Goal: Communication & Community: Answer question/provide support

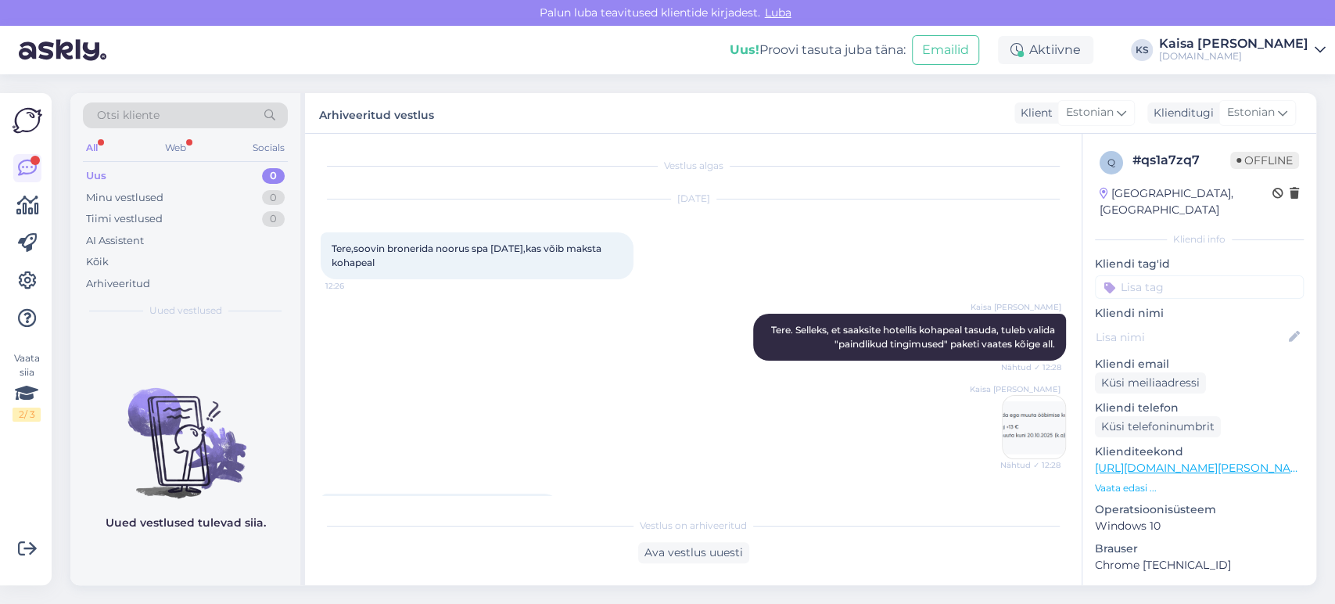
click at [95, 146] on div "All" at bounding box center [92, 148] width 18 height 20
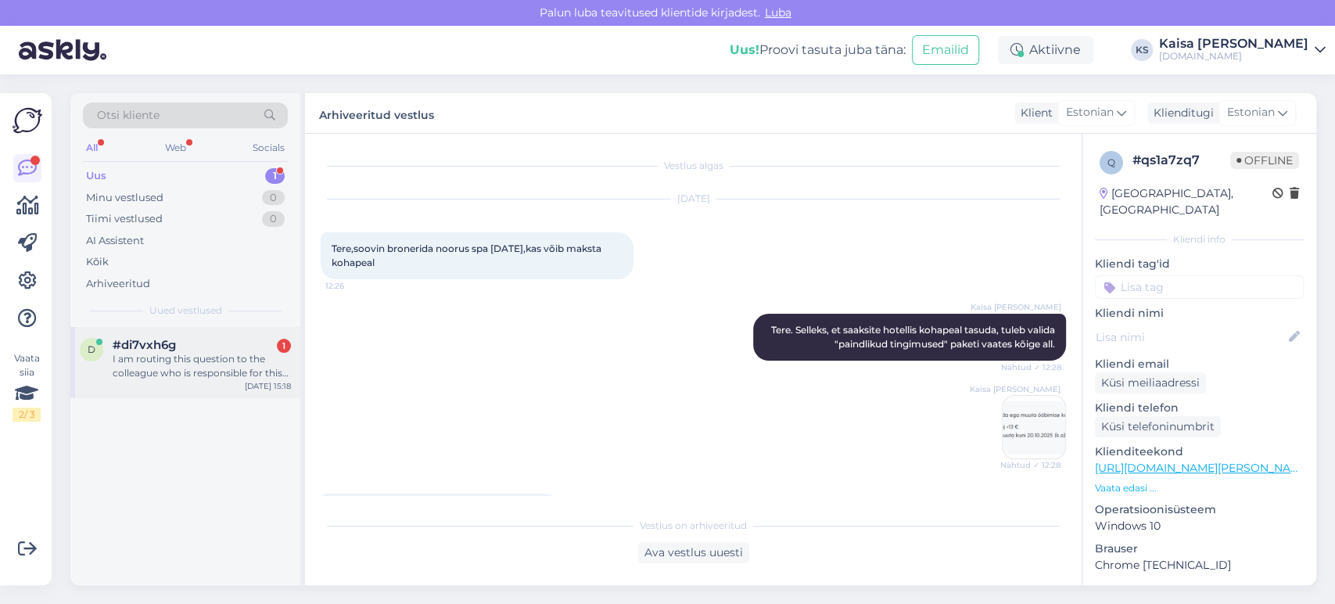
click at [194, 355] on div "I am routing this question to the colleague who is responsible for this topic. …" at bounding box center [202, 366] width 178 height 28
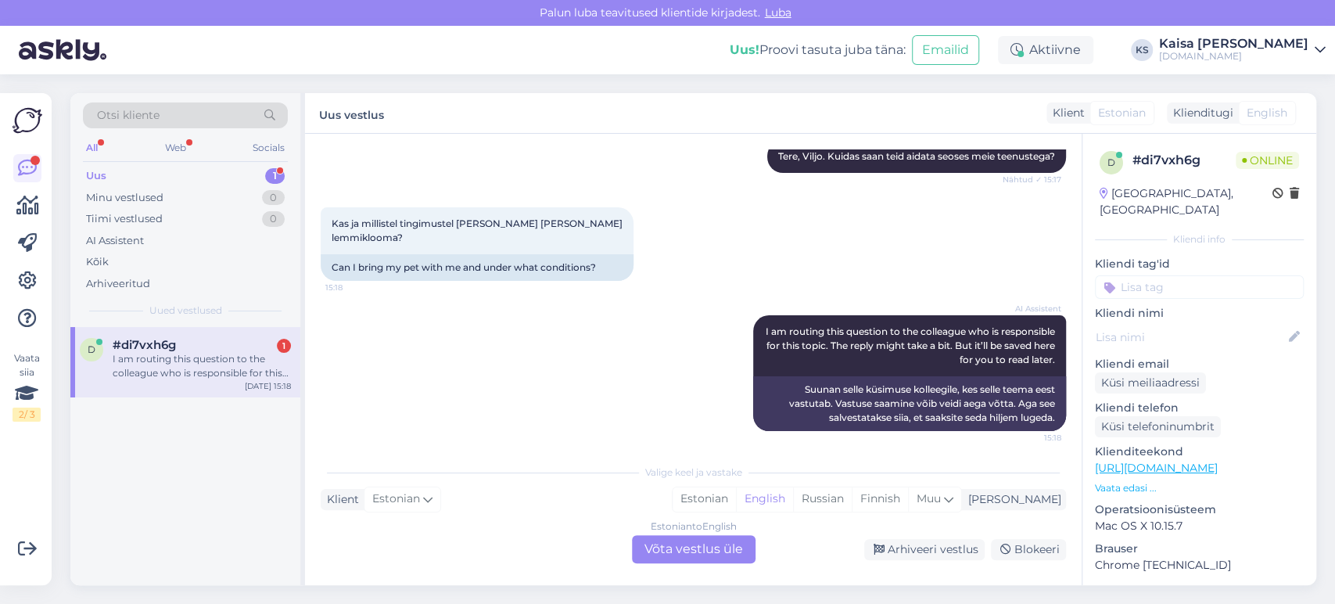
scroll to position [353, 0]
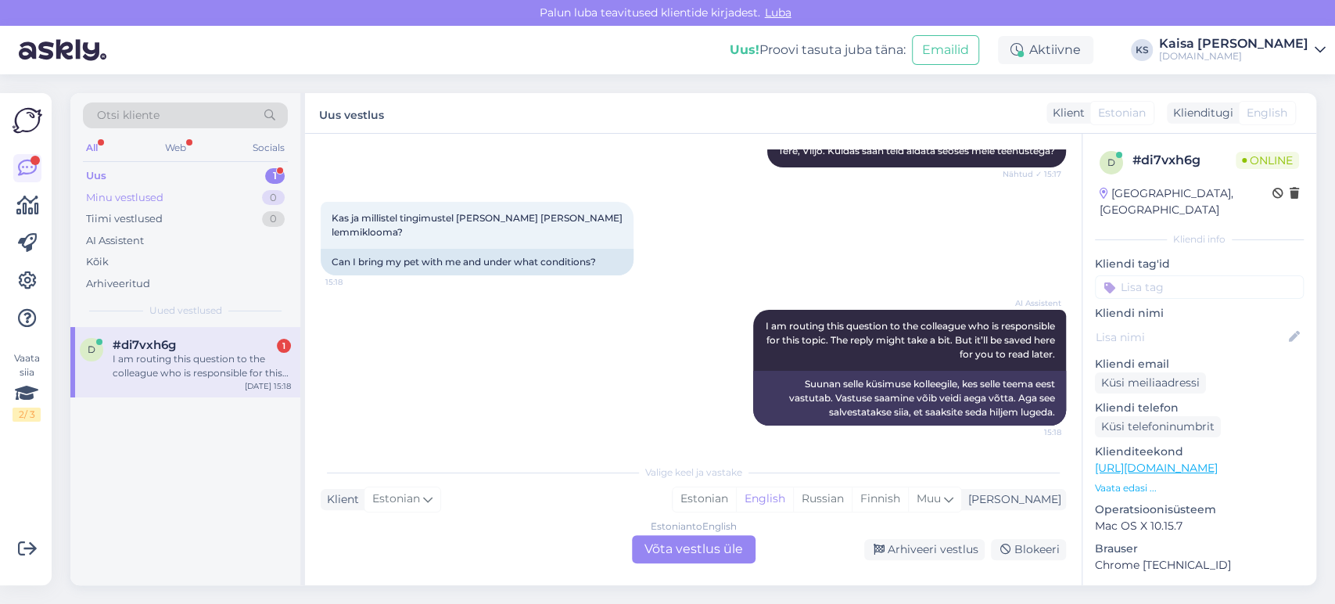
click at [222, 203] on div "Minu vestlused 0" at bounding box center [185, 198] width 205 height 22
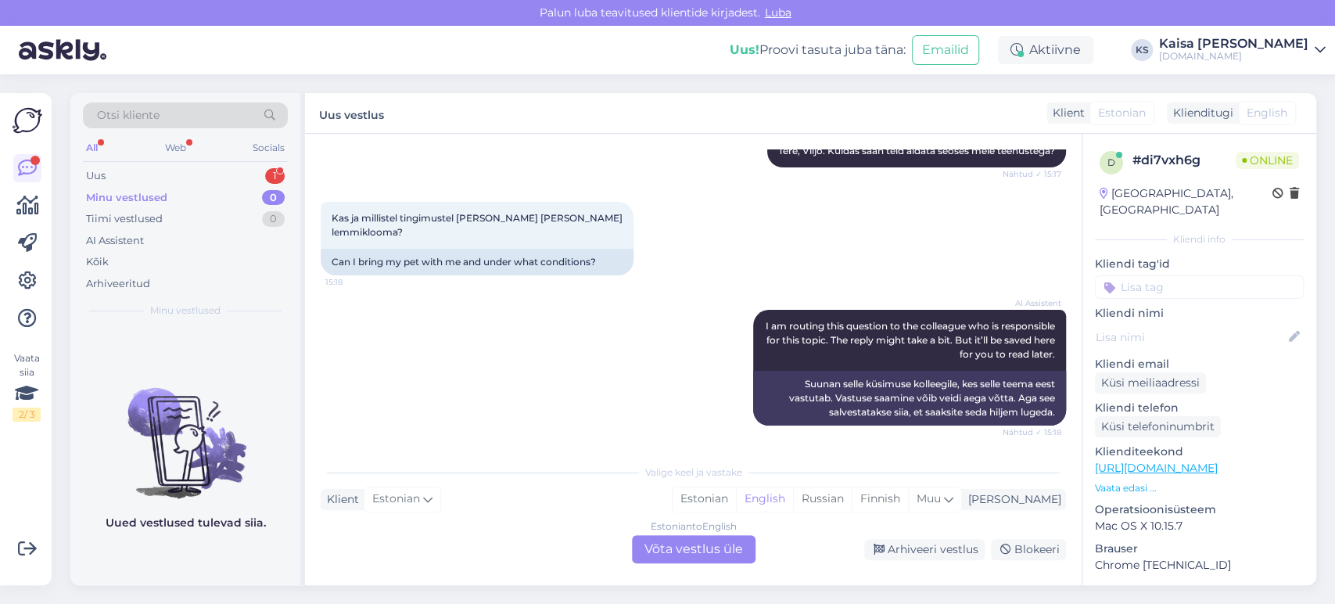
scroll to position [532, 0]
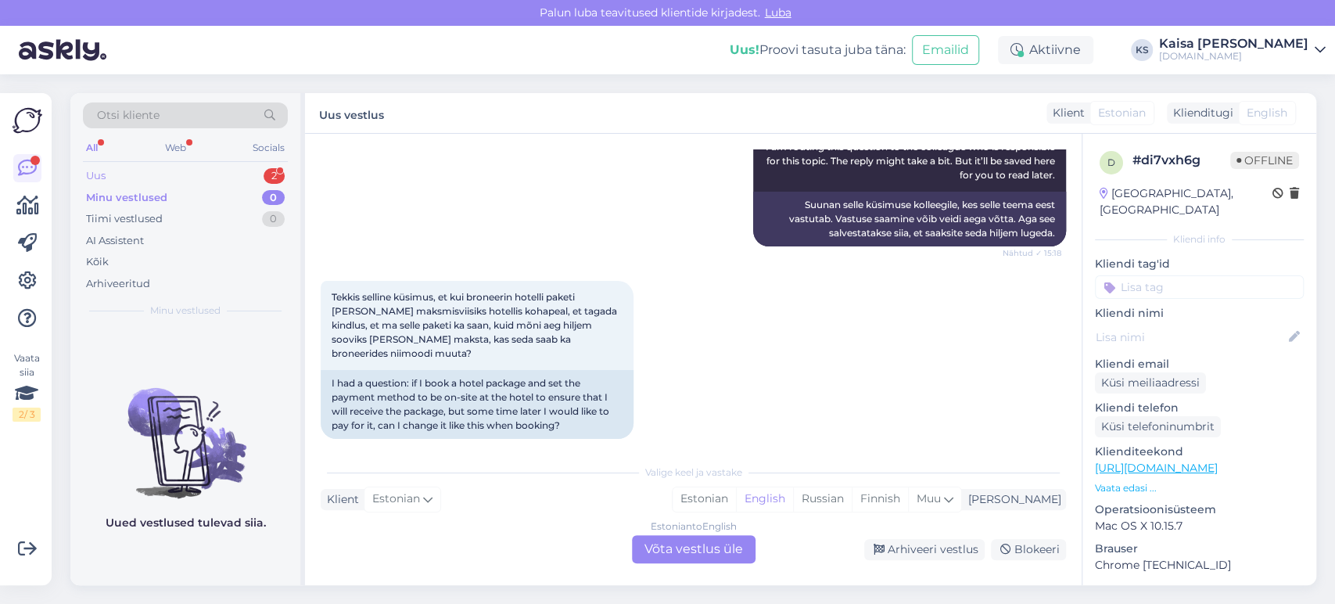
click at [179, 180] on div "Uus 2" at bounding box center [185, 176] width 205 height 22
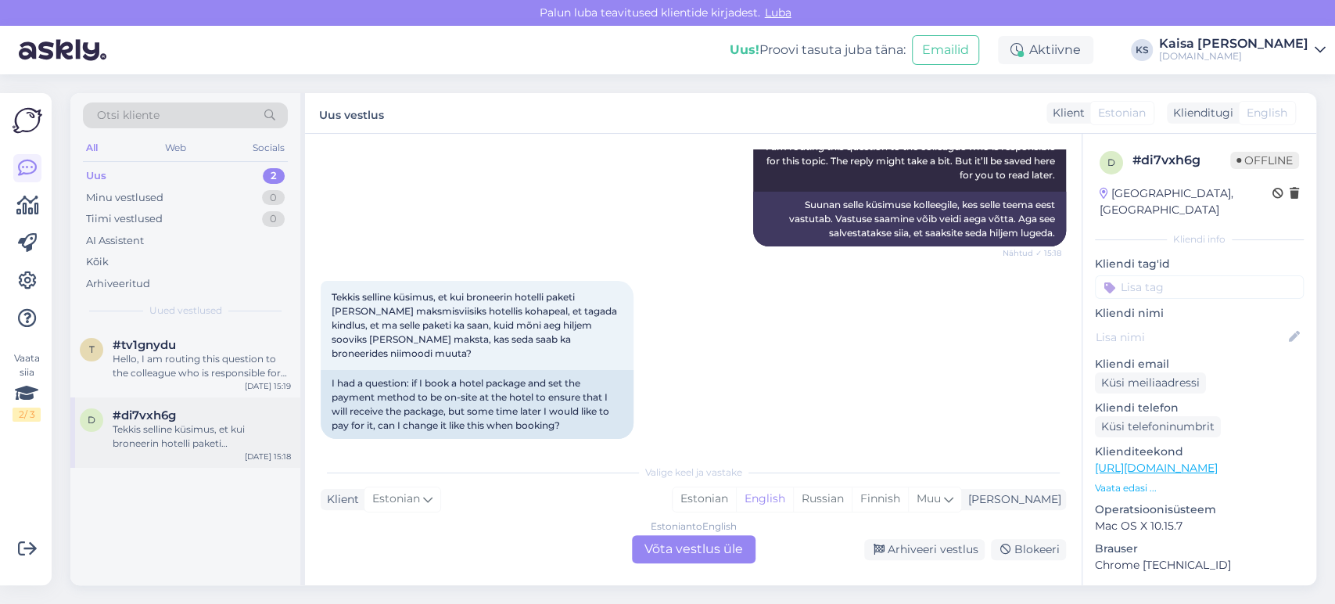
click at [189, 423] on div "Tekkis selline küsimus, et kui broneerin hotelli paketi [PERSON_NAME] maksmisvi…" at bounding box center [202, 436] width 178 height 28
click at [185, 362] on div "Hello, I am routing this question to the colleague who is responsible for this …" at bounding box center [202, 366] width 178 height 28
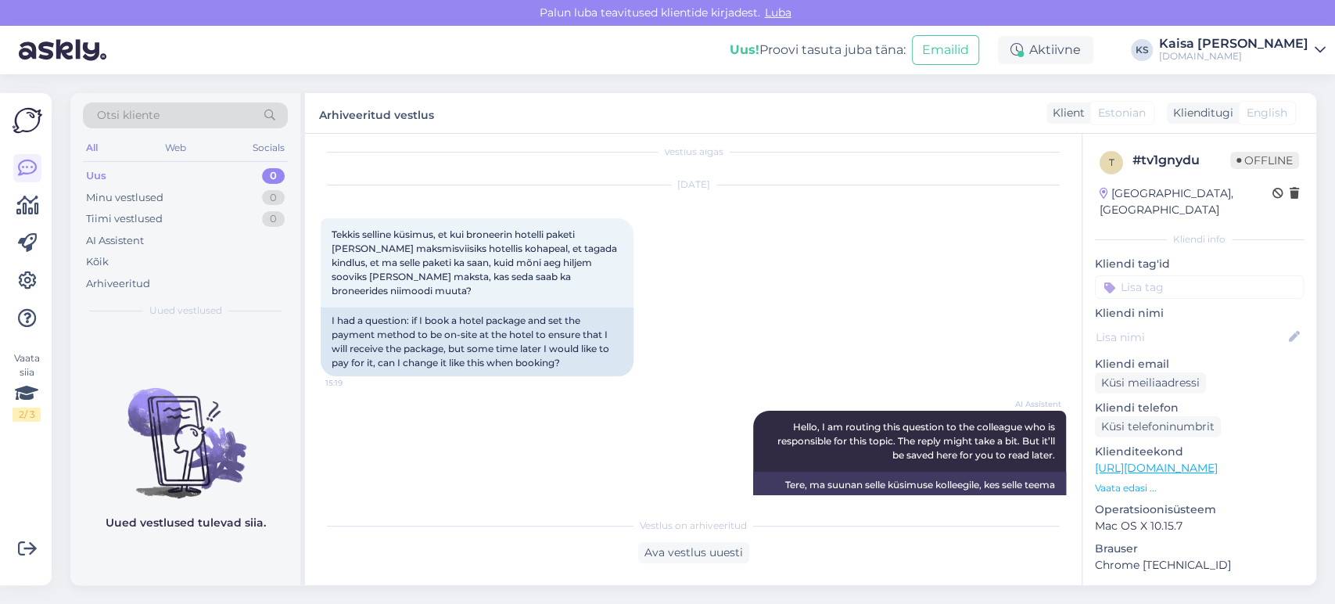
scroll to position [0, 0]
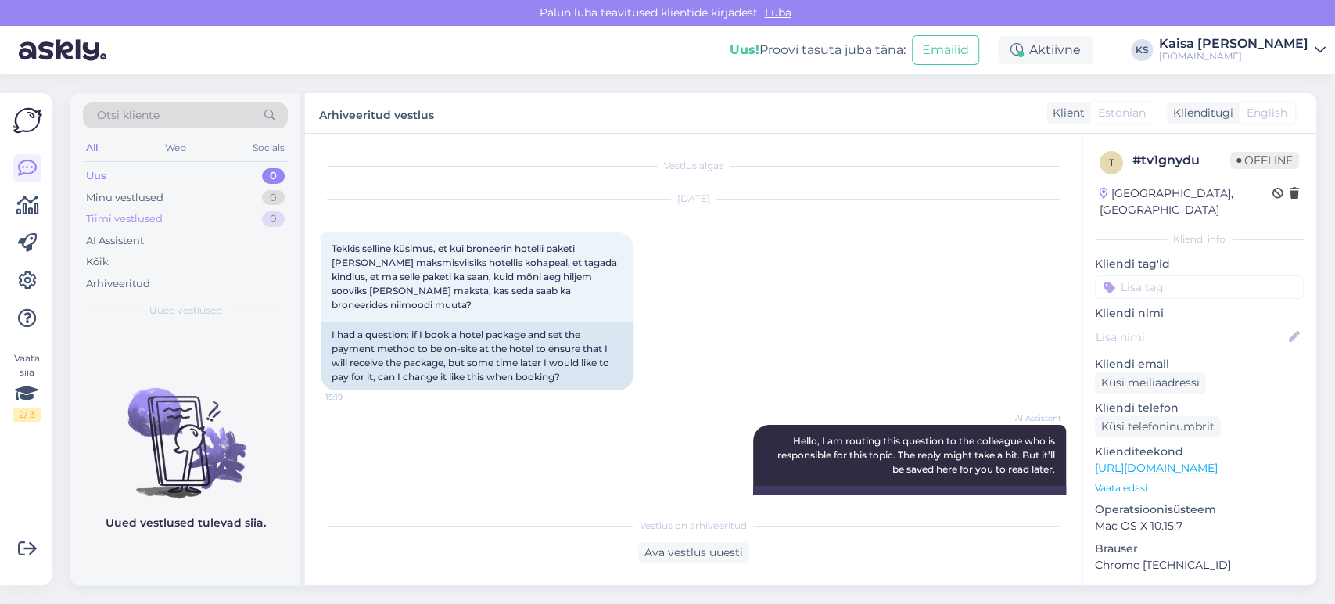
click at [154, 215] on div "Tiimi vestlused" at bounding box center [124, 219] width 77 height 16
click at [140, 235] on div "AI Assistent" at bounding box center [115, 241] width 58 height 16
click at [106, 258] on div "Kõik" at bounding box center [97, 262] width 23 height 16
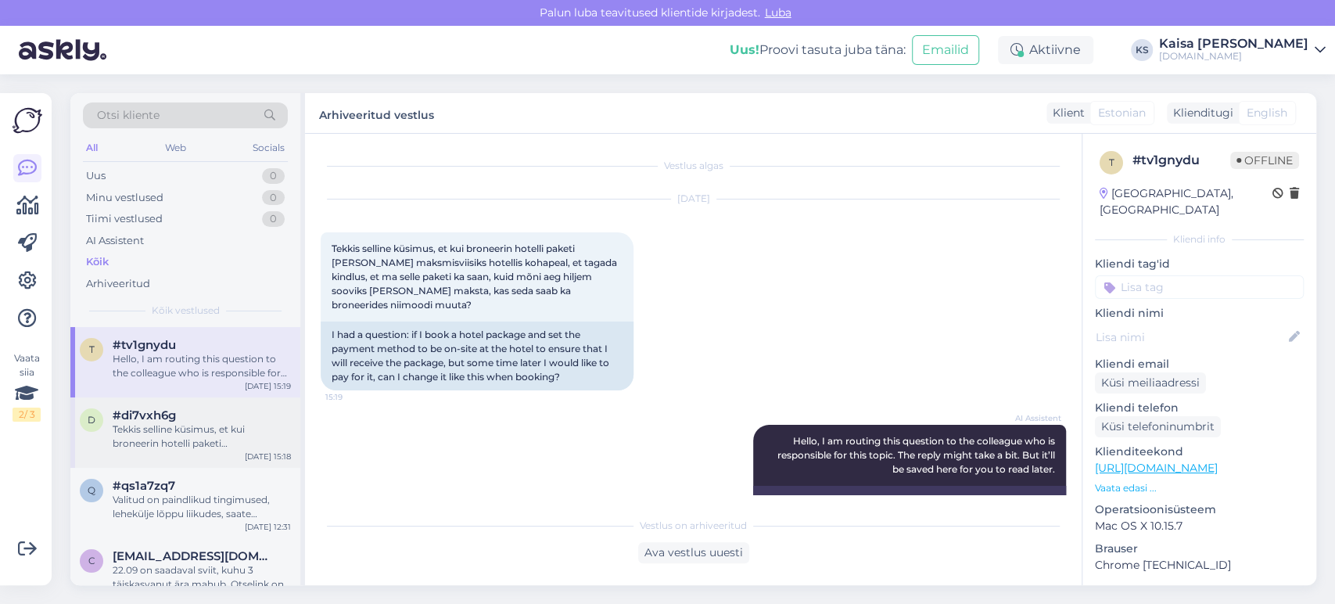
click at [171, 418] on span "#di7vxh6g" at bounding box center [144, 415] width 63 height 14
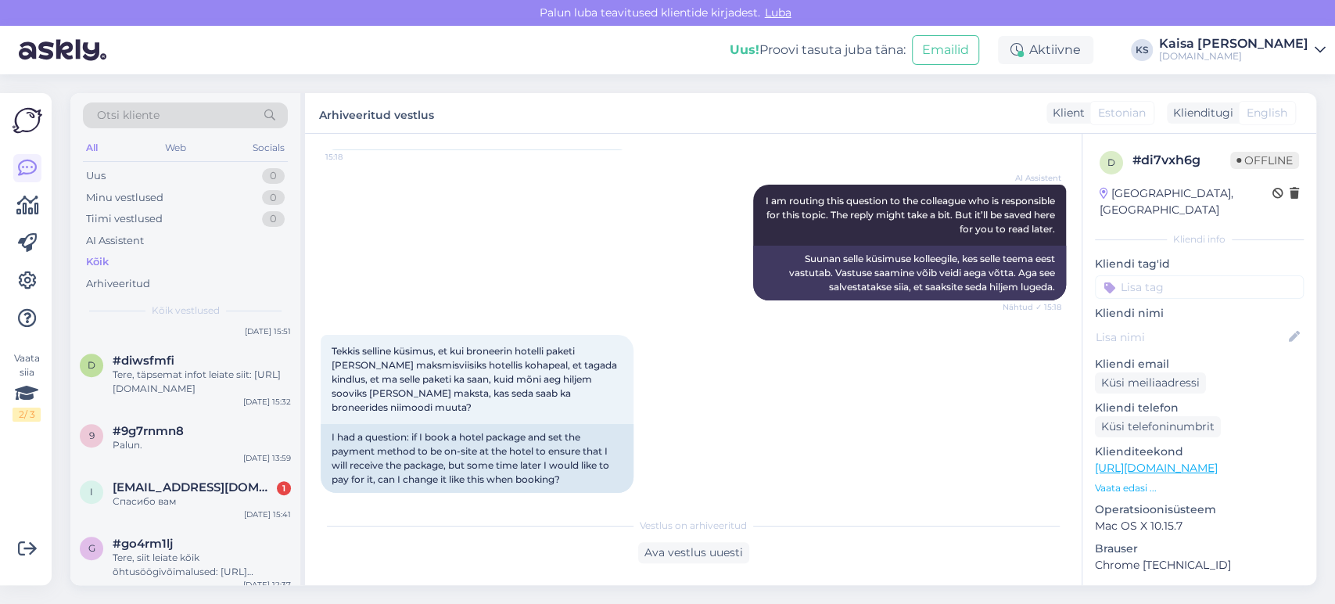
scroll to position [521, 0]
click at [188, 489] on span "[EMAIL_ADDRESS][DOMAIN_NAME]" at bounding box center [194, 486] width 163 height 14
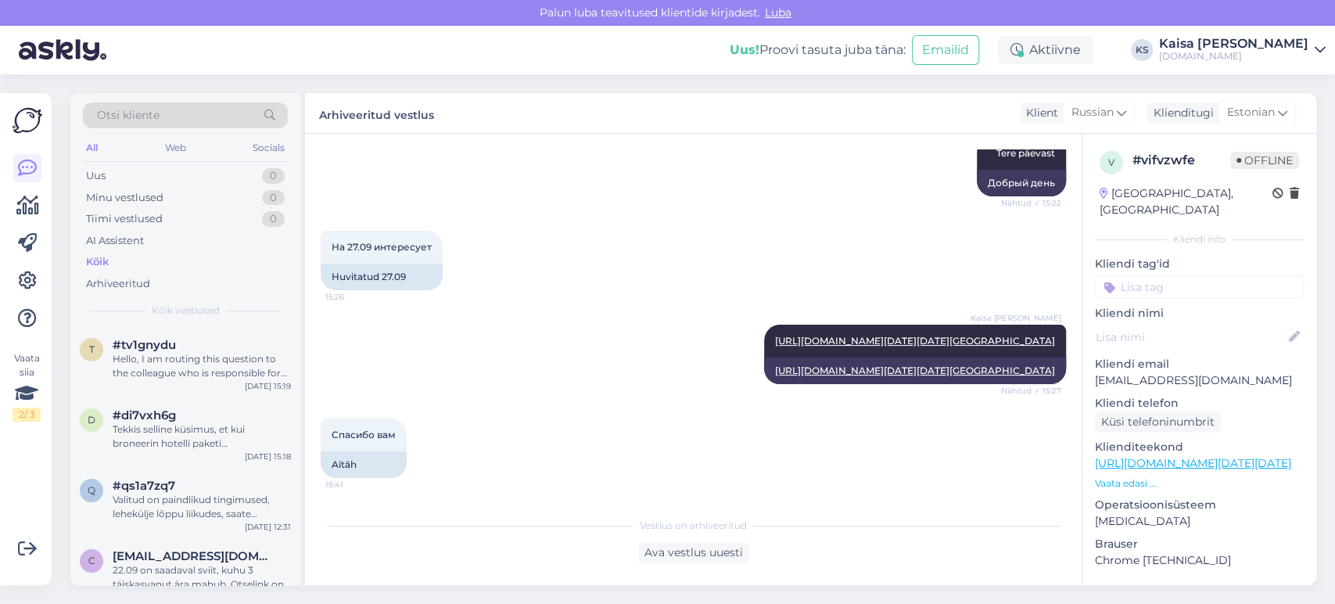
scroll to position [0, 0]
click at [131, 174] on div "Uus 0" at bounding box center [185, 176] width 205 height 22
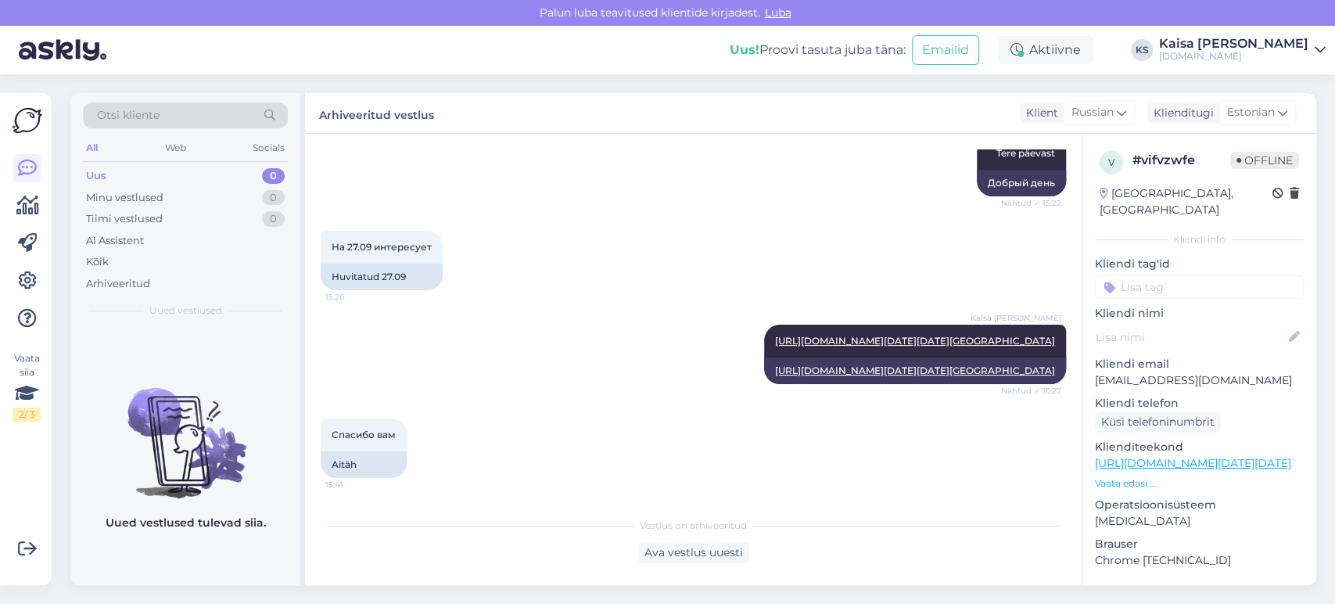
scroll to position [638, 0]
